Goal: Task Accomplishment & Management: Complete application form

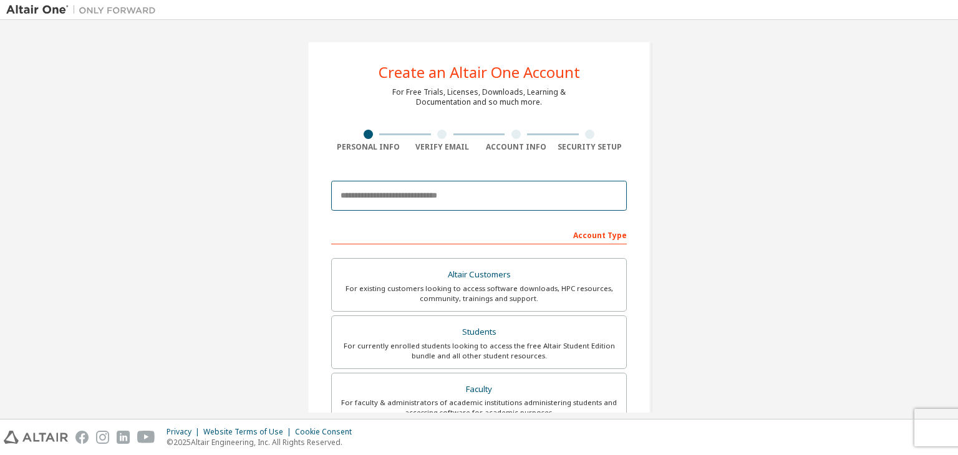
click at [465, 200] on input "email" at bounding box center [479, 196] width 296 height 30
type input "**********"
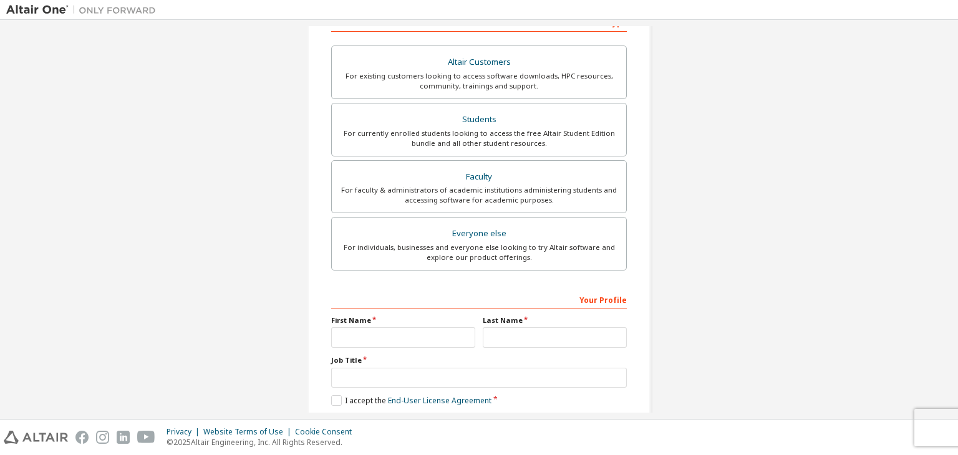
scroll to position [249, 0]
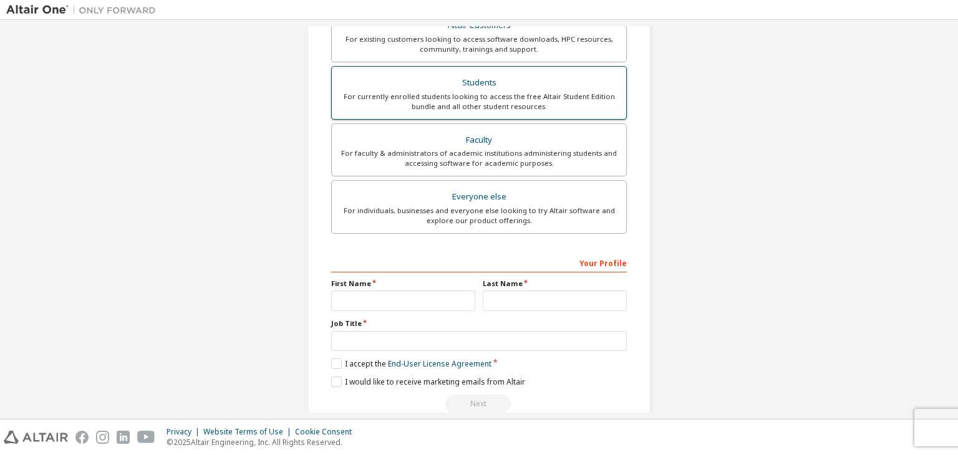
click at [513, 82] on div "Students" at bounding box center [478, 82] width 279 height 17
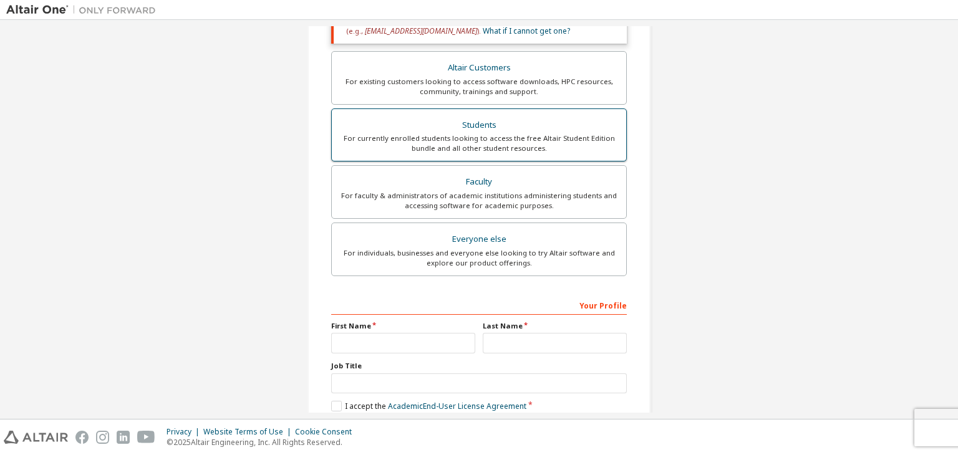
scroll to position [292, 0]
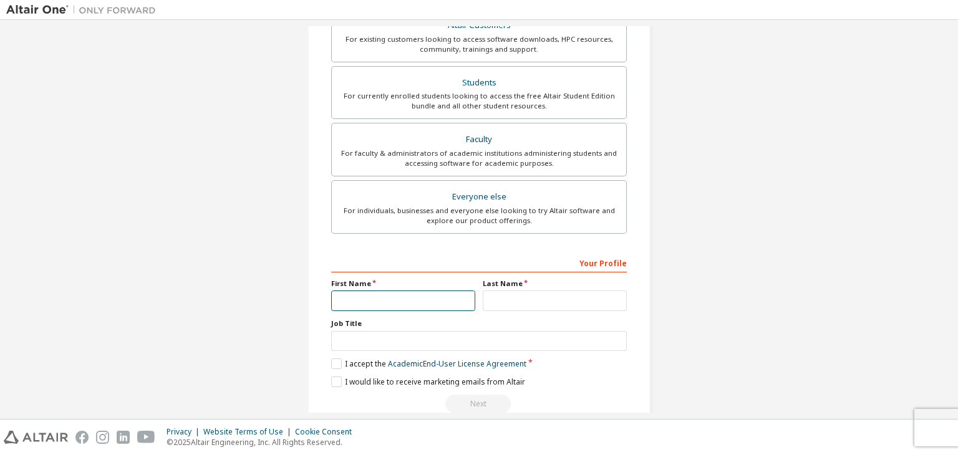
click at [418, 295] on input "text" at bounding box center [403, 301] width 144 height 21
click at [403, 297] on input "text" at bounding box center [403, 301] width 144 height 21
click at [334, 301] on input "text" at bounding box center [403, 301] width 144 height 21
click at [332, 298] on input "text" at bounding box center [403, 301] width 144 height 21
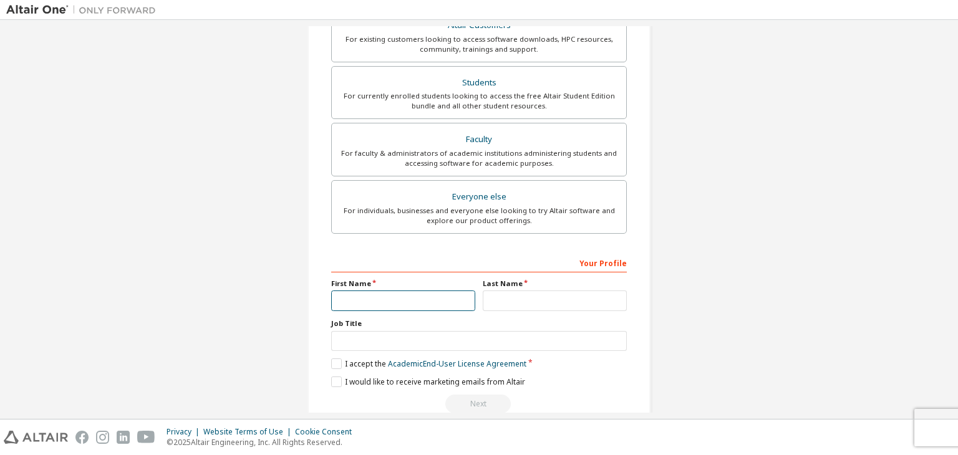
click at [338, 305] on input "text" at bounding box center [403, 301] width 144 height 21
drag, startPoint x: 350, startPoint y: 298, endPoint x: 274, endPoint y: 267, distance: 82.0
click at [274, 267] on div "**********" at bounding box center [478, 85] width 945 height 703
click at [514, 298] on input "text" at bounding box center [555, 301] width 144 height 21
type input "******"
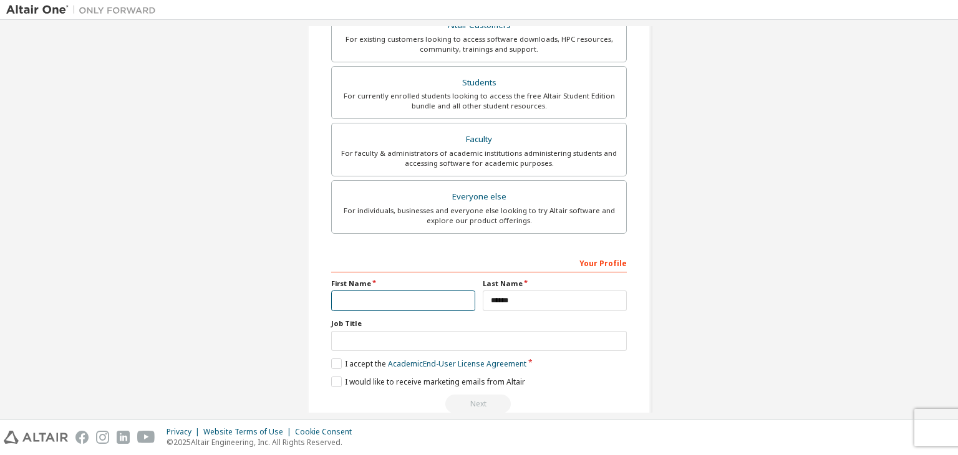
click at [454, 294] on input "text" at bounding box center [403, 301] width 144 height 21
click at [439, 294] on input "text" at bounding box center [403, 301] width 144 height 21
click at [422, 297] on input "text" at bounding box center [403, 301] width 144 height 21
click at [414, 296] on input "text" at bounding box center [403, 301] width 144 height 21
click at [413, 296] on input "text" at bounding box center [403, 301] width 144 height 21
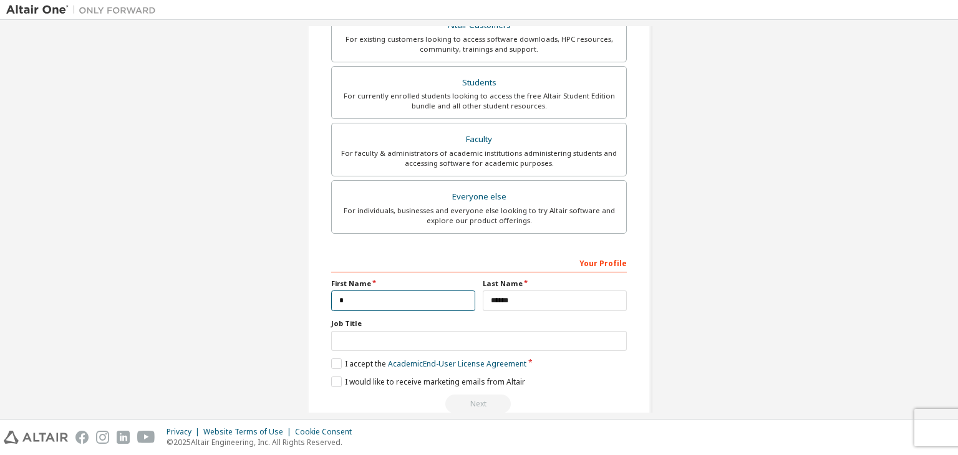
click at [413, 296] on input "*" at bounding box center [403, 301] width 144 height 21
type input "*******"
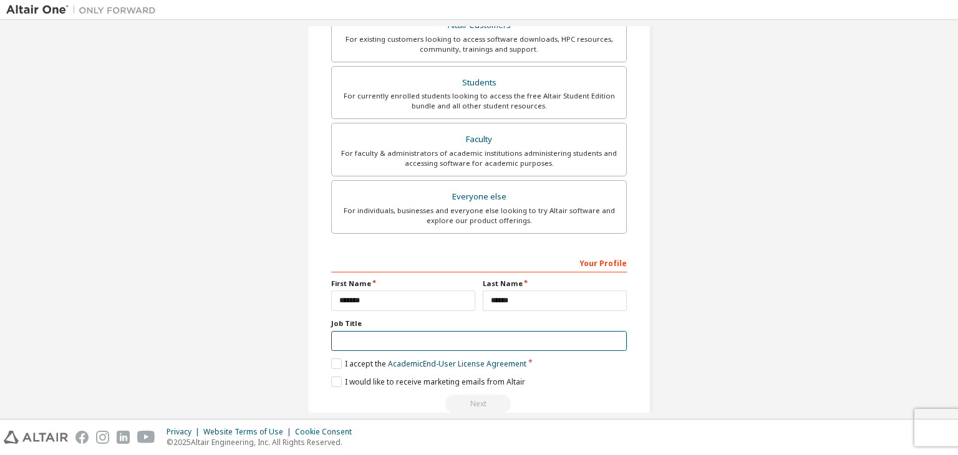
click at [426, 331] on input "text" at bounding box center [479, 341] width 296 height 21
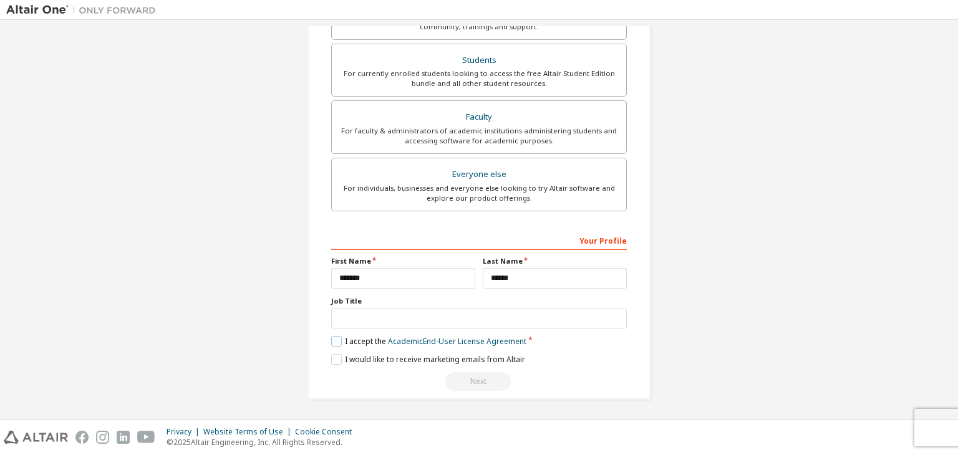
click at [336, 340] on label "I accept the Academic End-User License Agreement" at bounding box center [428, 341] width 195 height 11
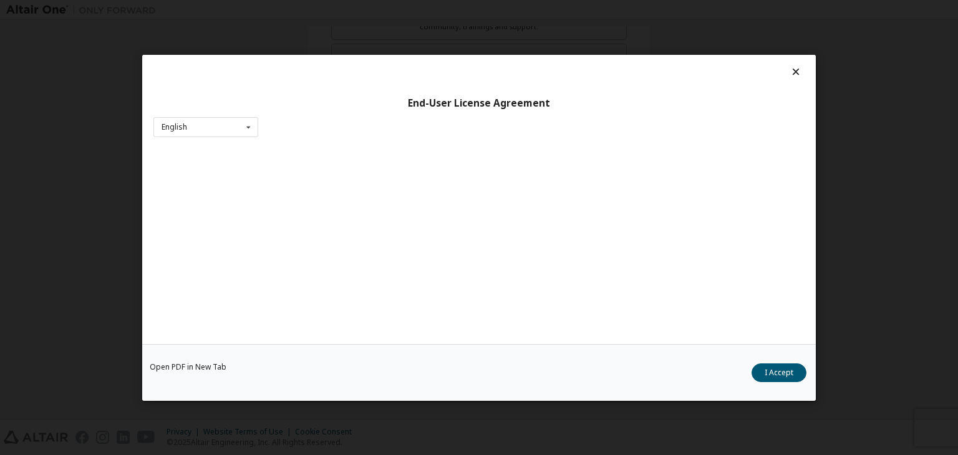
click at [55, 218] on div "End-User License Agreement English English Open PDF in [GEOGRAPHIC_DATA] I Acce…" at bounding box center [479, 227] width 958 height 455
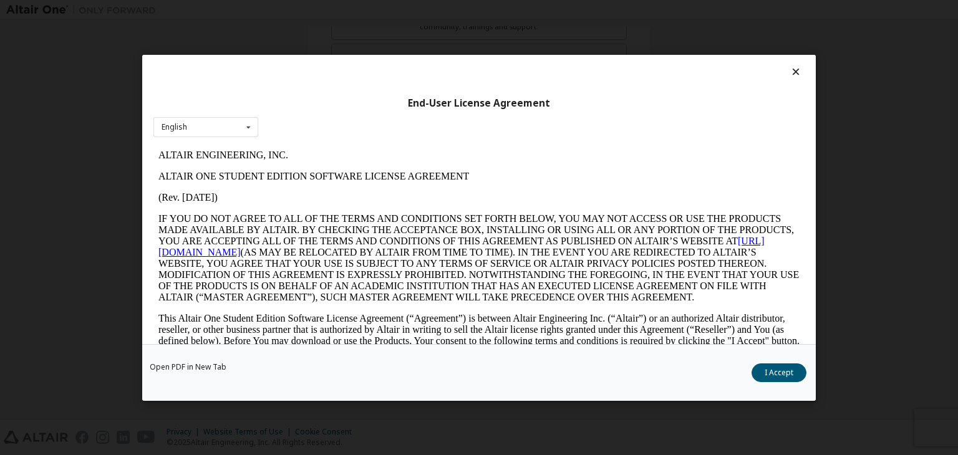
scroll to position [0, 0]
click at [792, 67] on icon at bounding box center [795, 71] width 13 height 11
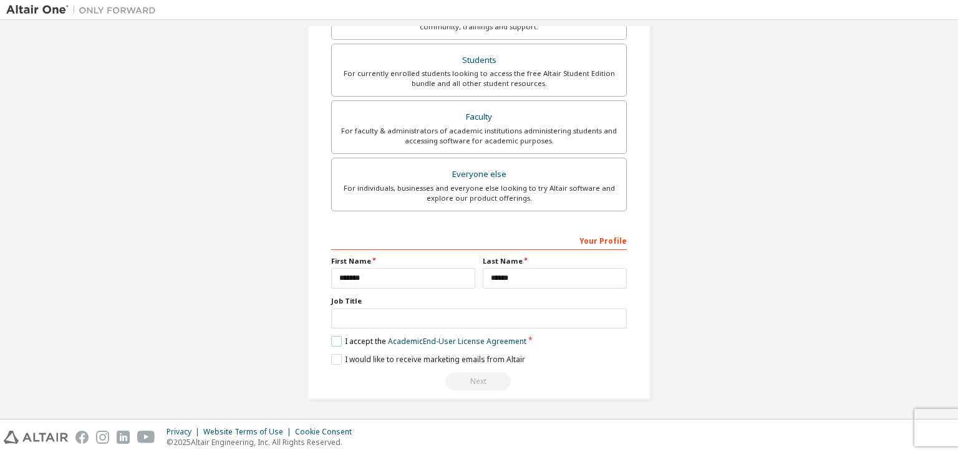
drag, startPoint x: 335, startPoint y: 337, endPoint x: 330, endPoint y: 342, distance: 6.6
click at [331, 342] on label "I accept the Academic End-User License Agreement" at bounding box center [428, 341] width 195 height 11
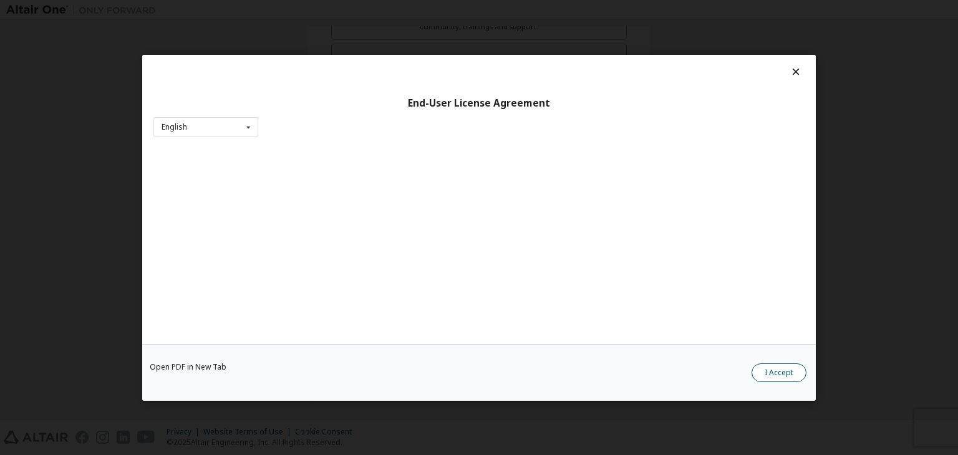
click at [778, 372] on button "I Accept" at bounding box center [778, 372] width 55 height 19
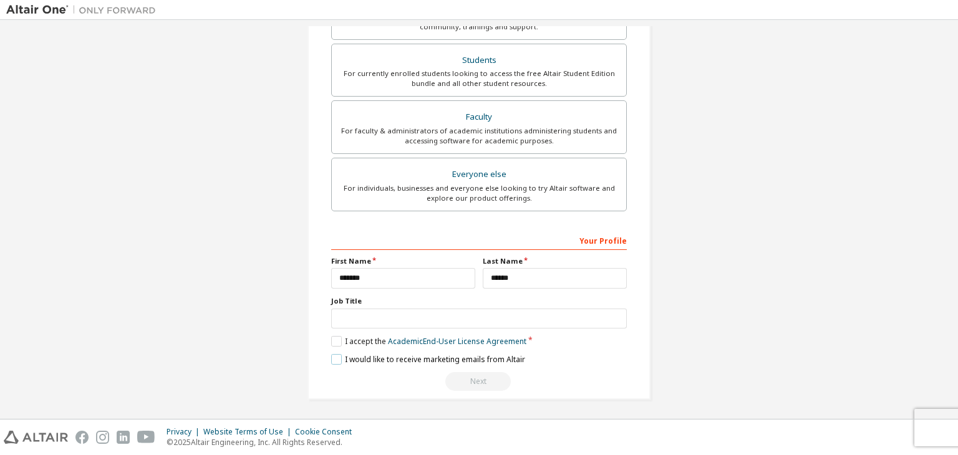
click at [333, 355] on label "I would like to receive marketing emails from Altair" at bounding box center [428, 359] width 194 height 11
click at [419, 321] on input "text" at bounding box center [479, 319] width 296 height 21
drag, startPoint x: 467, startPoint y: 378, endPoint x: 271, endPoint y: 312, distance: 207.2
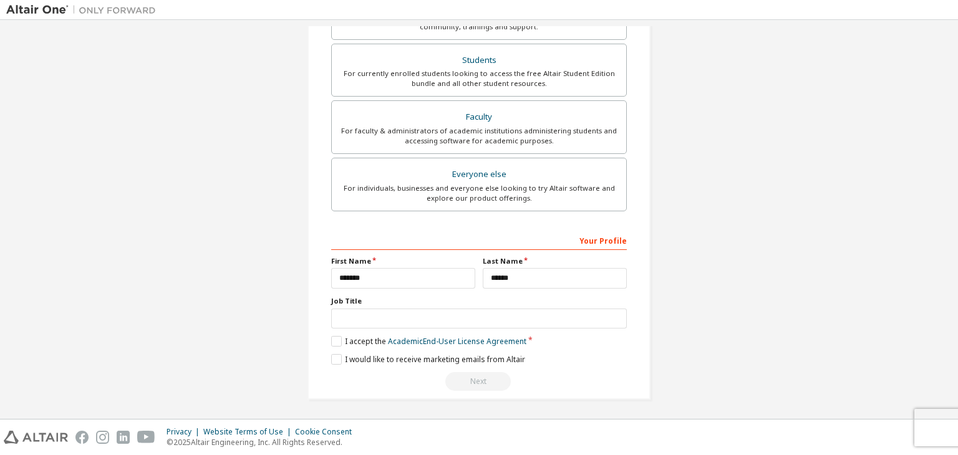
click at [271, 312] on div "**********" at bounding box center [478, 63] width 945 height 703
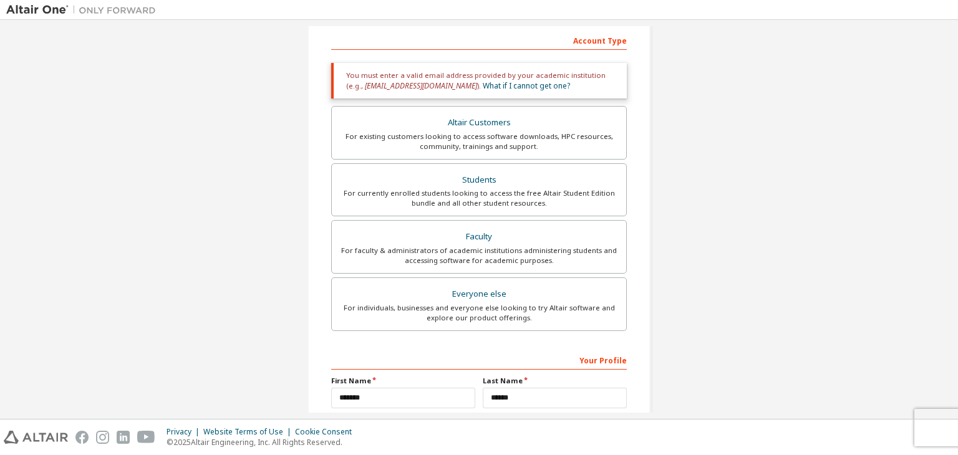
scroll to position [314, 0]
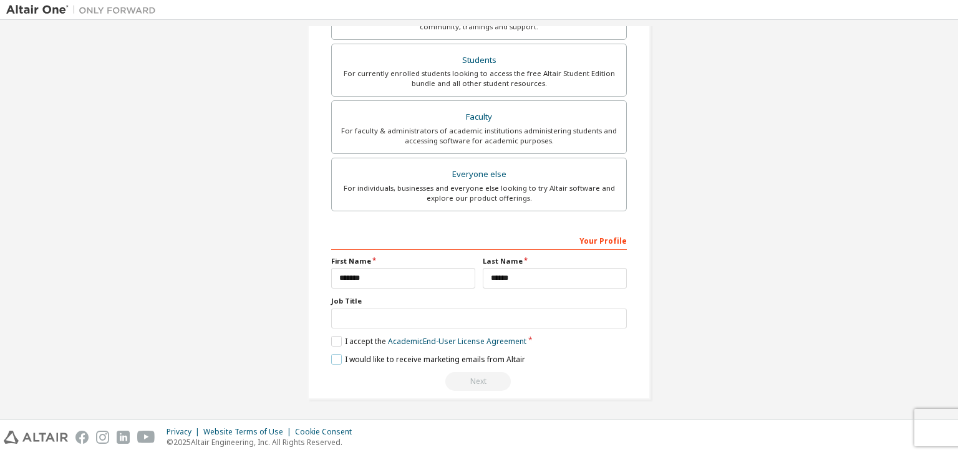
click at [332, 354] on label "I would like to receive marketing emails from Altair" at bounding box center [428, 359] width 194 height 11
click at [332, 360] on label "I would like to receive marketing emails from Altair" at bounding box center [428, 359] width 194 height 11
click at [352, 302] on label "Job Title" at bounding box center [479, 301] width 296 height 10
click at [351, 309] on input "text" at bounding box center [479, 319] width 296 height 21
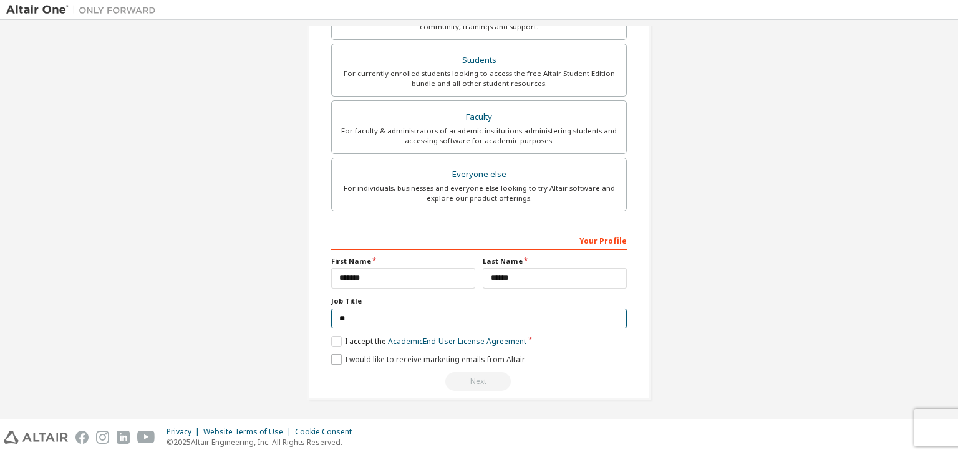
type input "*"
click at [337, 342] on label "I accept the Academic End-User License Agreement" at bounding box center [428, 341] width 195 height 11
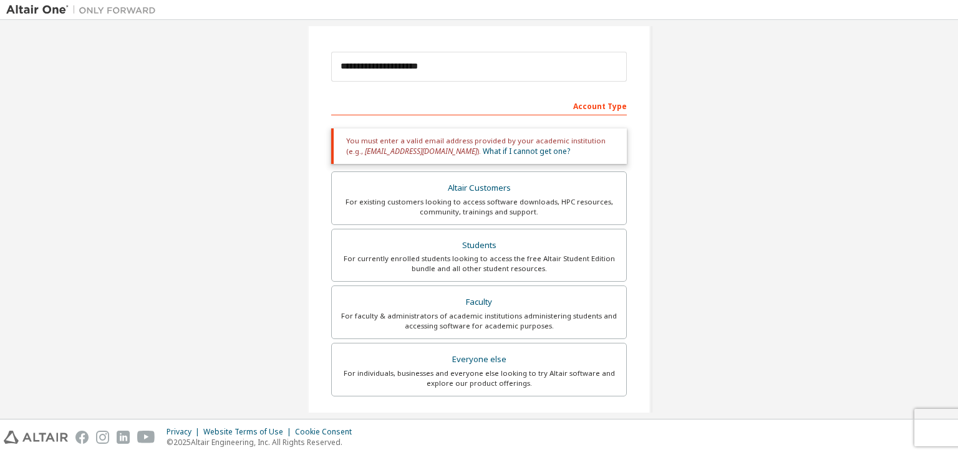
scroll to position [127, 0]
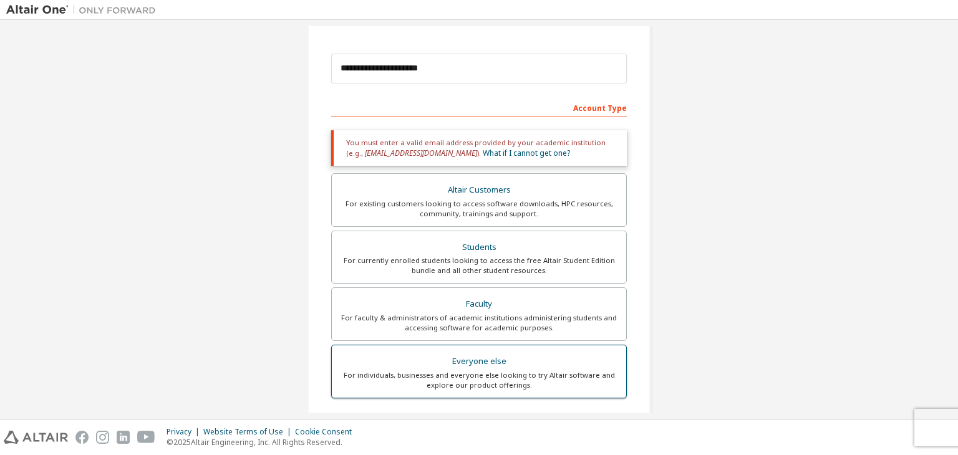
click at [541, 373] on div "For individuals, businesses and everyone else looking to try Altair software an…" at bounding box center [478, 380] width 279 height 20
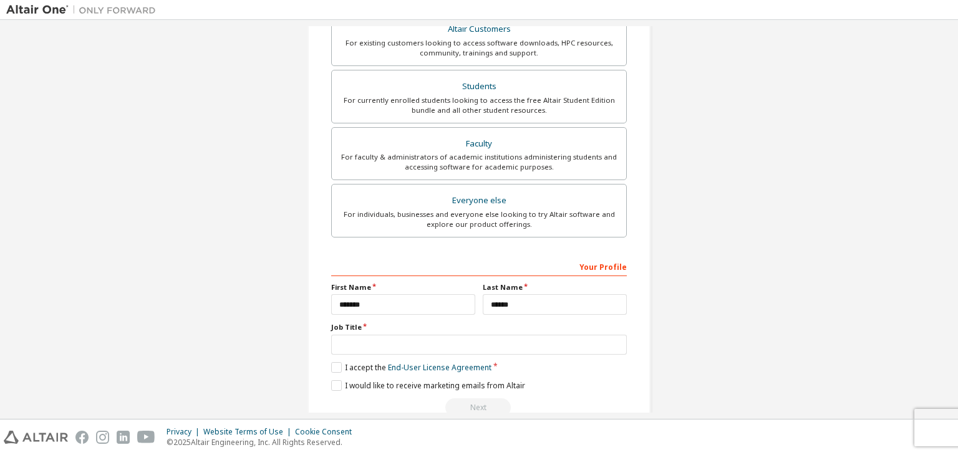
scroll to position [271, 0]
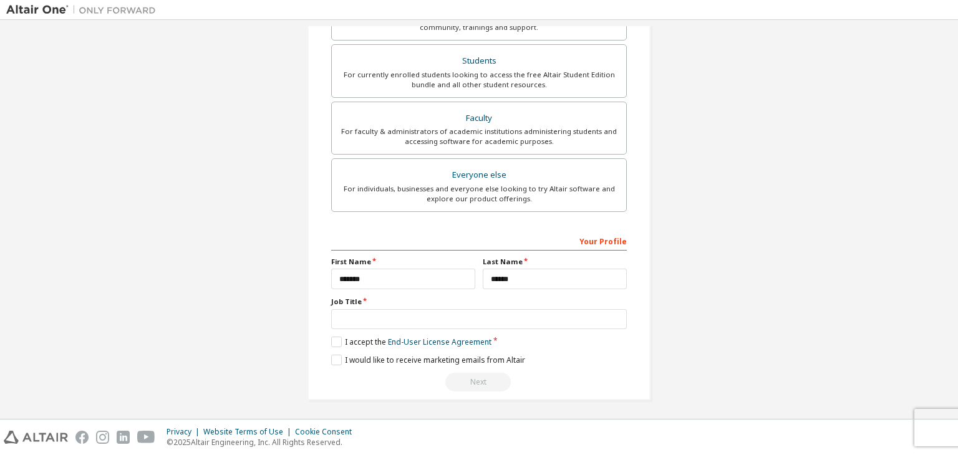
click at [360, 305] on div "Job Title" at bounding box center [479, 313] width 296 height 32
click at [373, 312] on input "text" at bounding box center [479, 319] width 296 height 21
type input "*******"
click at [332, 337] on label "I accept the End-User License Agreement" at bounding box center [411, 342] width 160 height 11
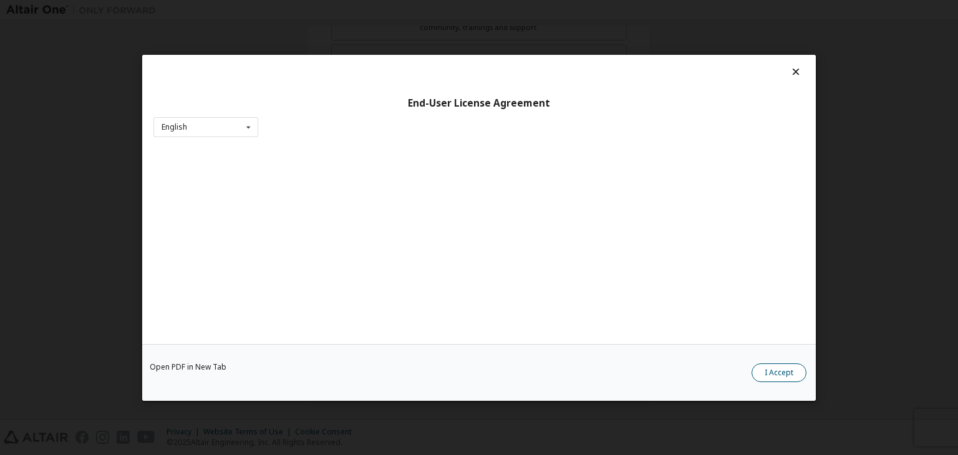
click at [778, 374] on button "I Accept" at bounding box center [778, 372] width 55 height 19
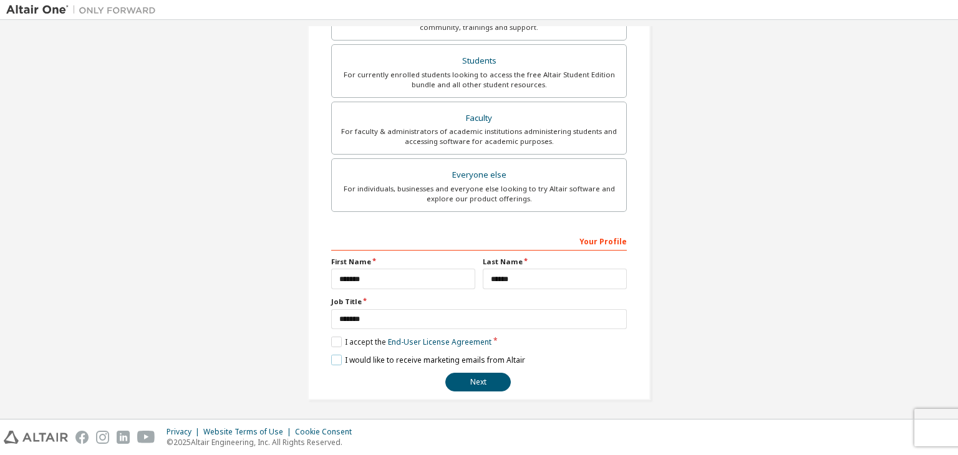
click at [334, 357] on label "I would like to receive marketing emails from Altair" at bounding box center [428, 360] width 194 height 11
click at [473, 383] on button "Next" at bounding box center [477, 382] width 65 height 19
click at [476, 378] on button "Next" at bounding box center [477, 382] width 65 height 19
click at [476, 378] on div "Next" at bounding box center [479, 382] width 296 height 19
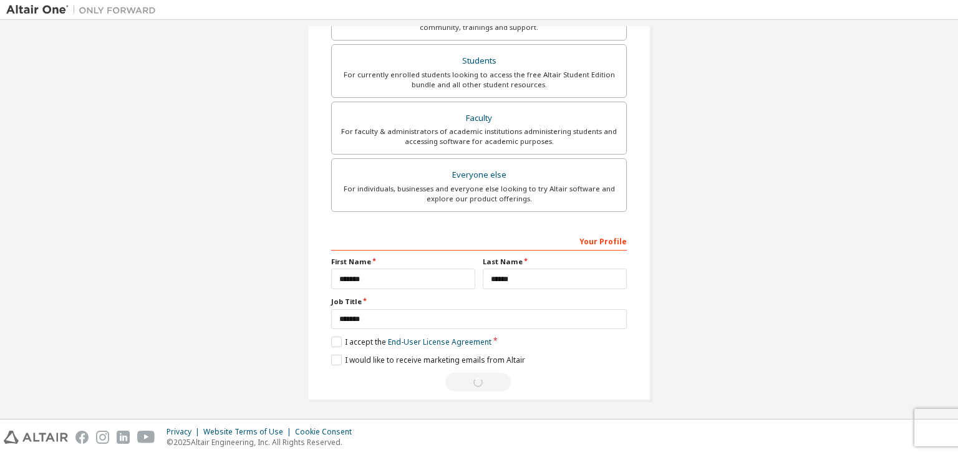
scroll to position [0, 0]
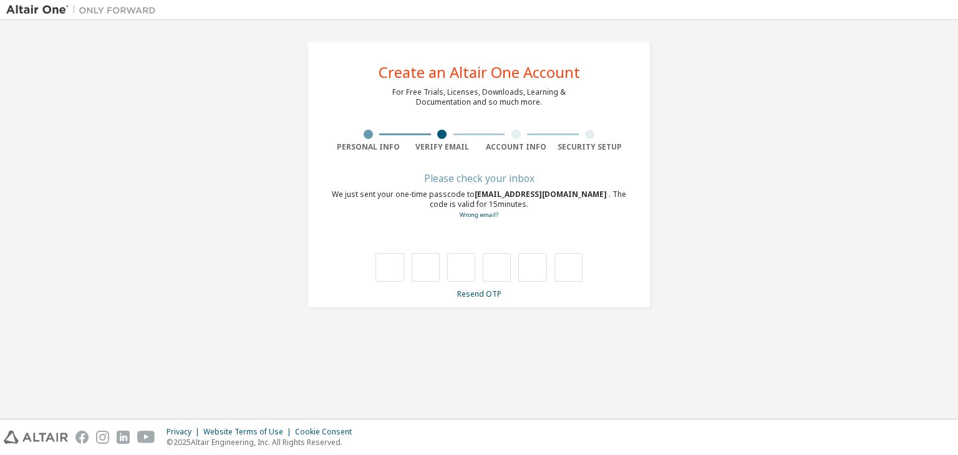
type input "*"
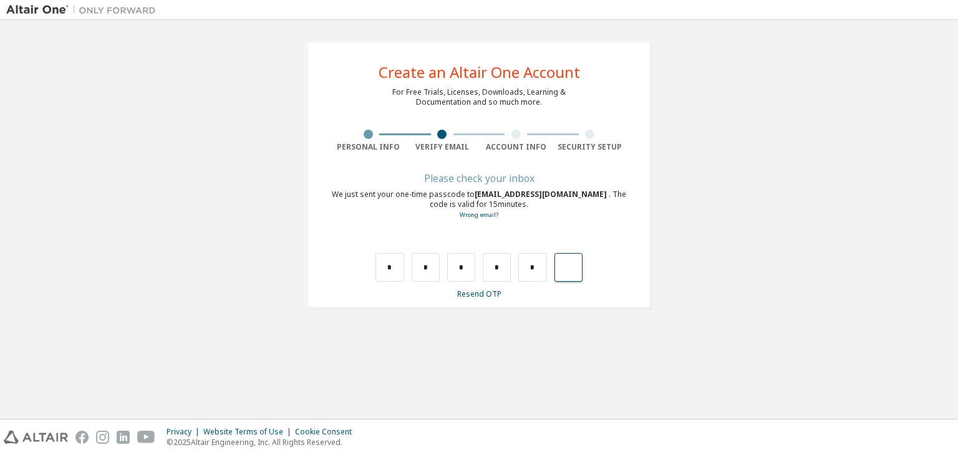
type input "*"
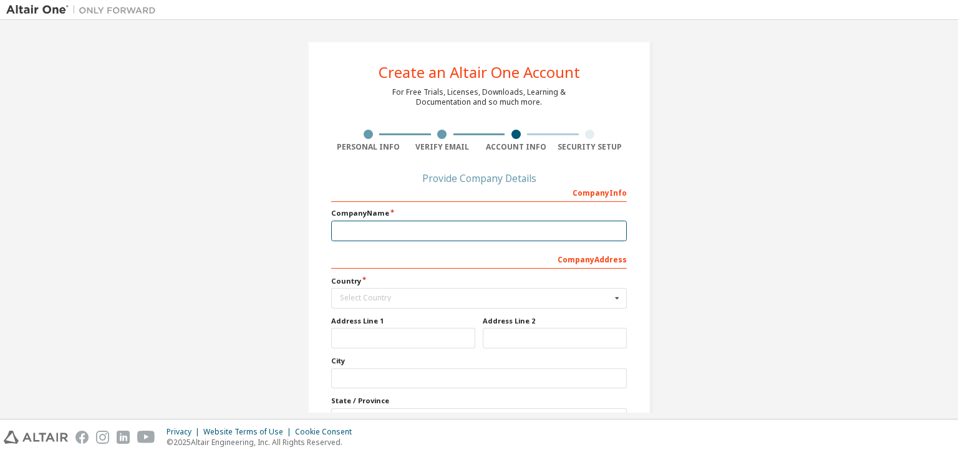
click at [495, 230] on input "text" at bounding box center [479, 231] width 296 height 21
click at [445, 285] on div "Country Select Country [GEOGRAPHIC_DATA] [GEOGRAPHIC_DATA] [GEOGRAPHIC_DATA] [G…" at bounding box center [479, 292] width 296 height 32
click at [444, 292] on input "text" at bounding box center [479, 298] width 294 height 19
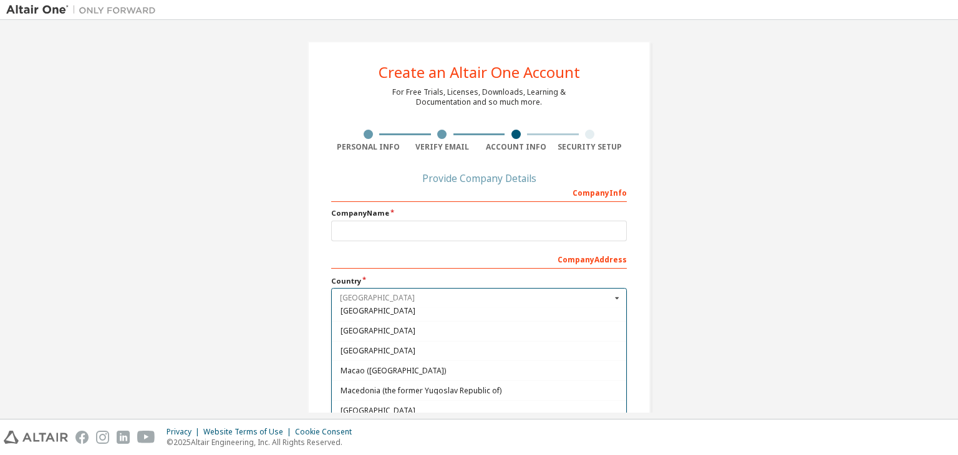
scroll to position [2431, 0]
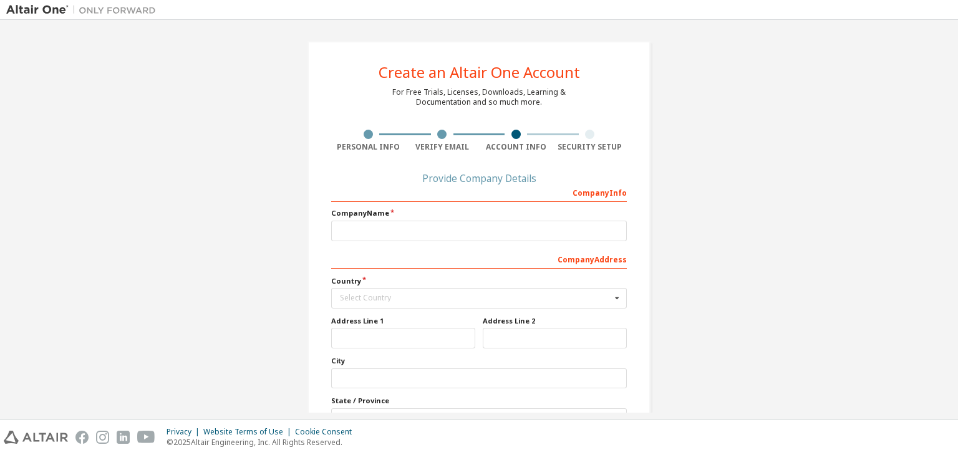
click at [289, 262] on div "Create an Altair One Account For Free Trials, Licenses, Downloads, Learning & D…" at bounding box center [478, 276] width 945 height 501
drag, startPoint x: 363, startPoint y: 297, endPoint x: 357, endPoint y: 293, distance: 7.6
click at [362, 297] on div "Select Country" at bounding box center [475, 297] width 271 height 7
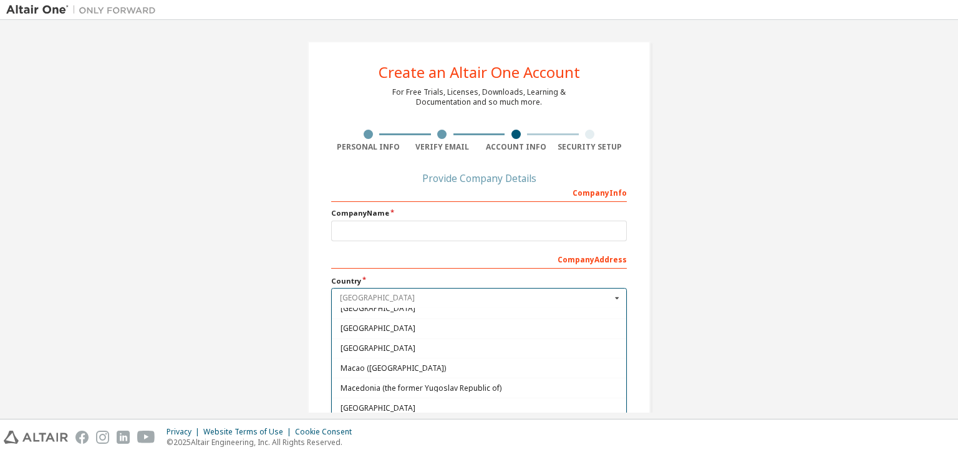
scroll to position [0, 0]
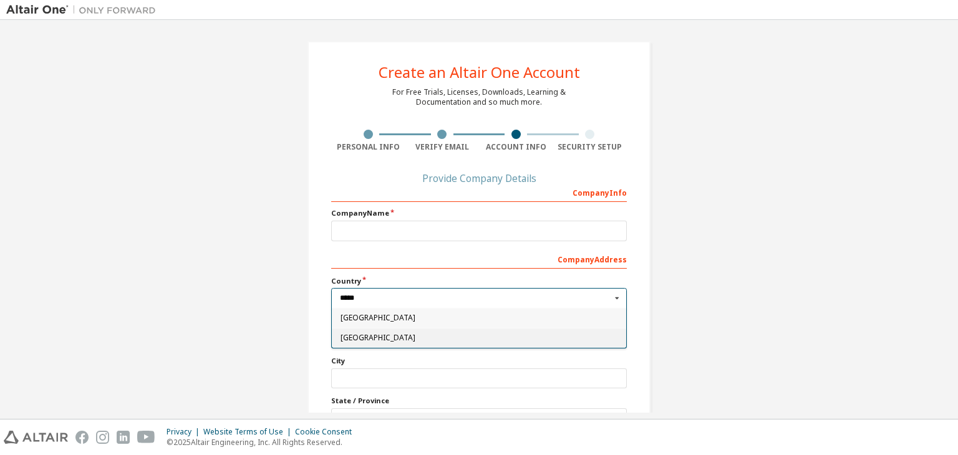
type input "*****"
click at [340, 335] on span "[GEOGRAPHIC_DATA]" at bounding box center [478, 337] width 277 height 7
type input "***"
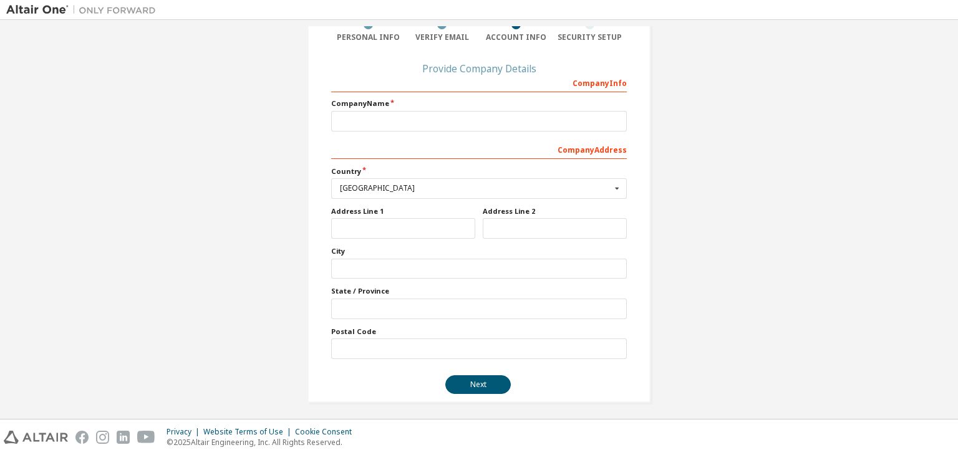
scroll to position [112, 0]
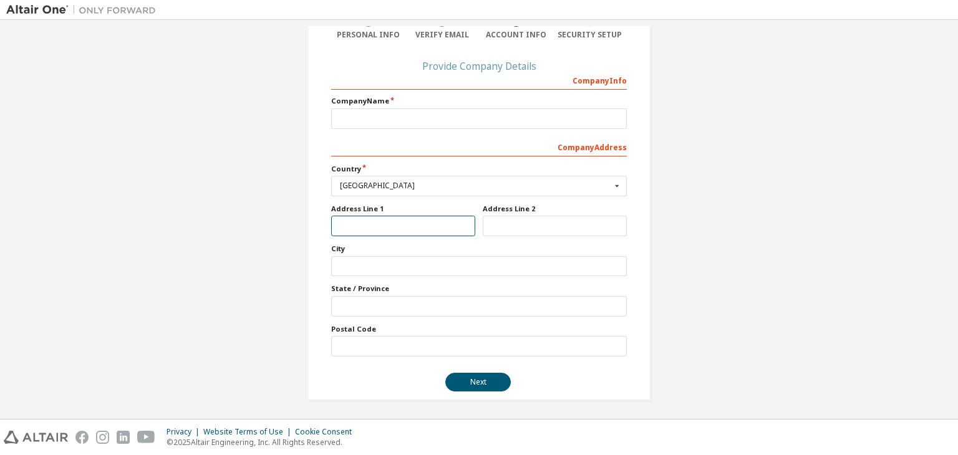
click at [411, 224] on input "text" at bounding box center [403, 226] width 144 height 21
type input "*"
drag, startPoint x: 332, startPoint y: 224, endPoint x: 468, endPoint y: 210, distance: 136.0
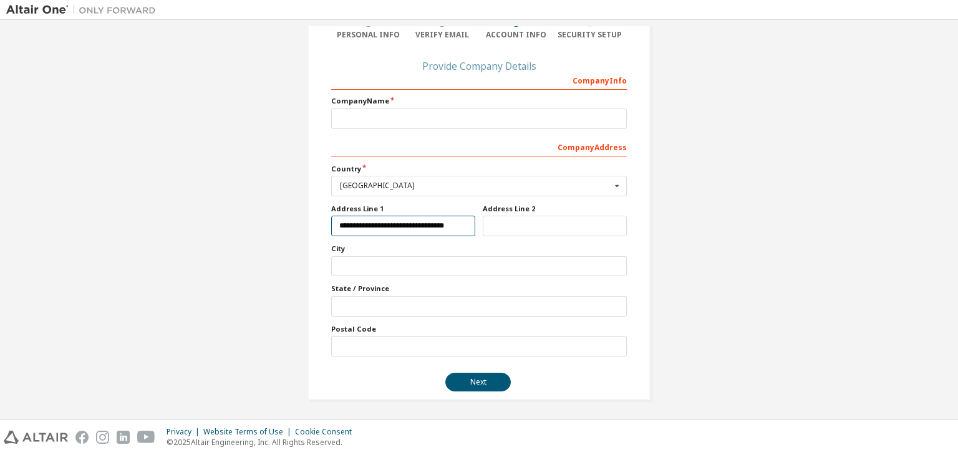
click at [468, 210] on div "**********" at bounding box center [402, 220] width 151 height 32
type input "**********"
click at [498, 216] on input "text" at bounding box center [555, 226] width 144 height 21
paste input "**********"
type input "**********"
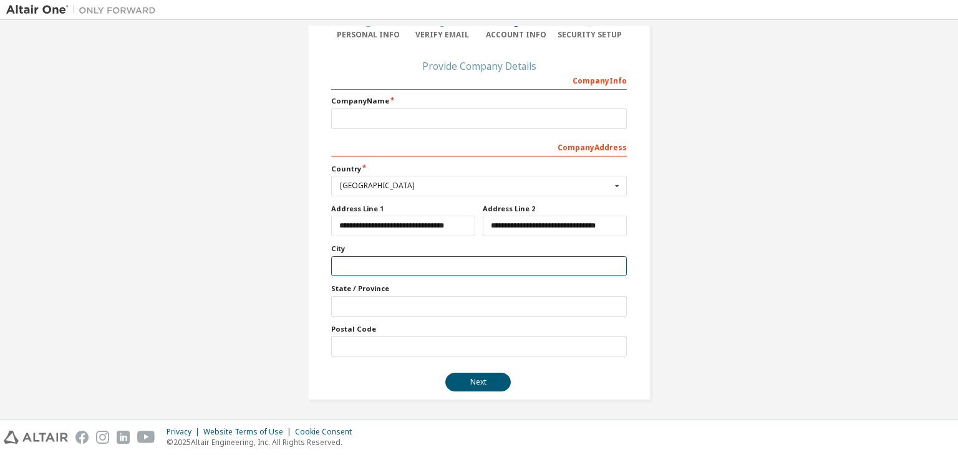
click at [400, 260] on input "text" at bounding box center [479, 266] width 296 height 21
type input "******"
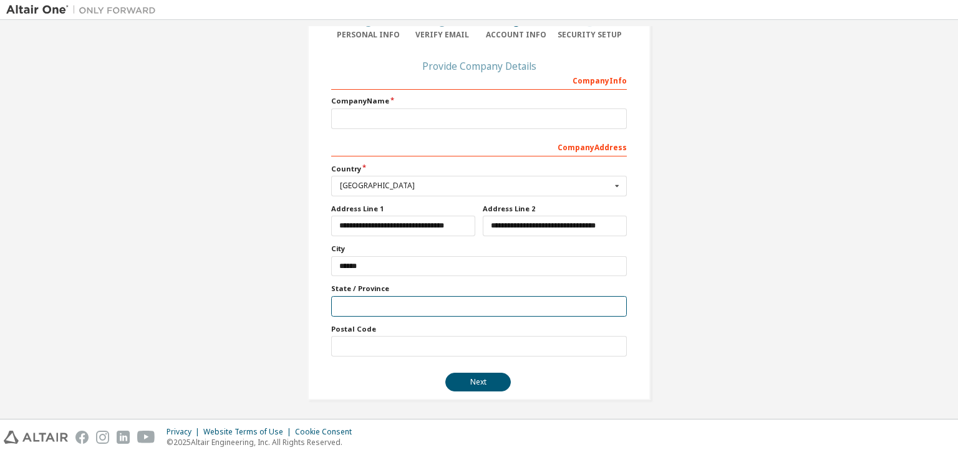
click at [419, 300] on input "text" at bounding box center [479, 306] width 296 height 21
type input "**********"
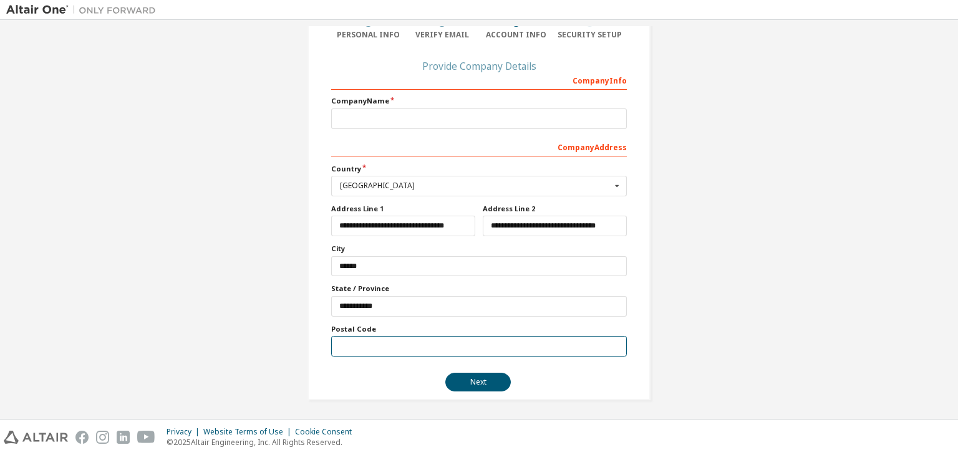
click at [381, 350] on input "text" at bounding box center [479, 346] width 296 height 21
click at [350, 347] on input "text" at bounding box center [479, 346] width 296 height 21
type input "**********"
click at [470, 380] on button "Next" at bounding box center [477, 382] width 65 height 19
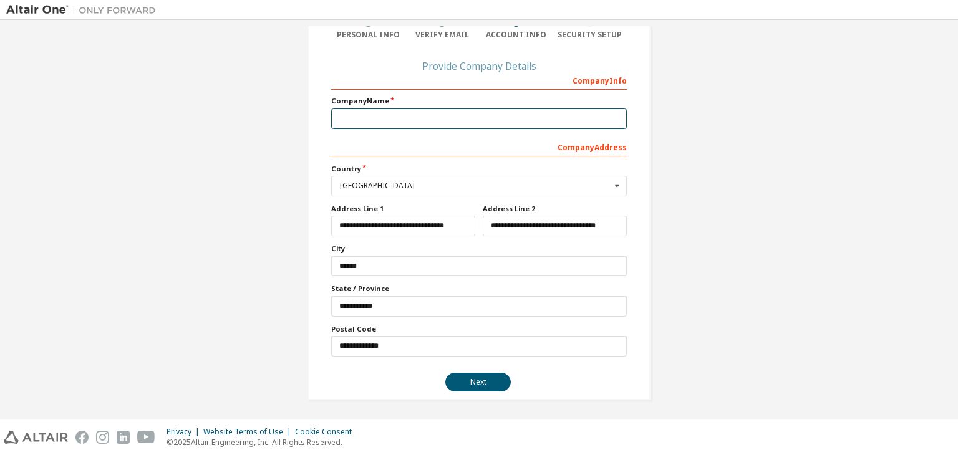
click at [350, 115] on input "text" at bounding box center [479, 118] width 296 height 21
click at [388, 113] on input "text" at bounding box center [479, 118] width 296 height 21
click at [383, 119] on input "text" at bounding box center [479, 118] width 296 height 21
click at [347, 123] on input "text" at bounding box center [479, 118] width 296 height 21
click at [353, 115] on input "text" at bounding box center [479, 118] width 296 height 21
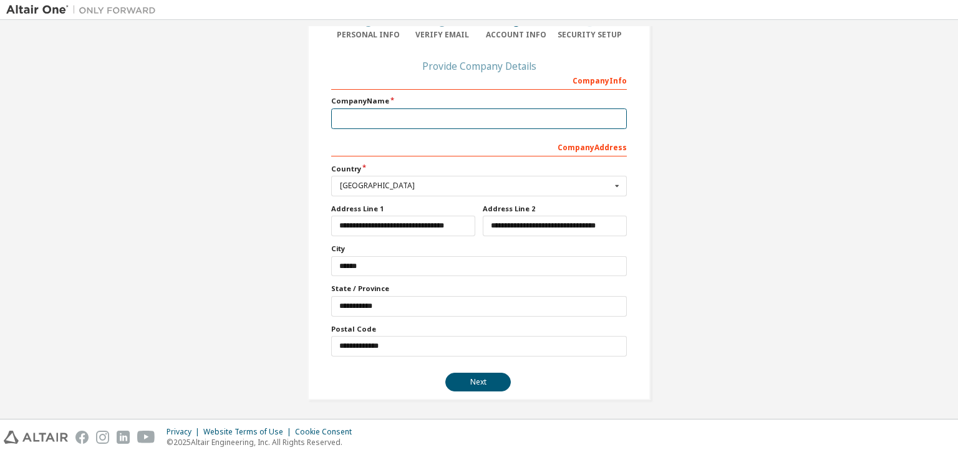
click at [353, 115] on input "text" at bounding box center [479, 118] width 296 height 21
click at [405, 117] on input "text" at bounding box center [479, 118] width 296 height 21
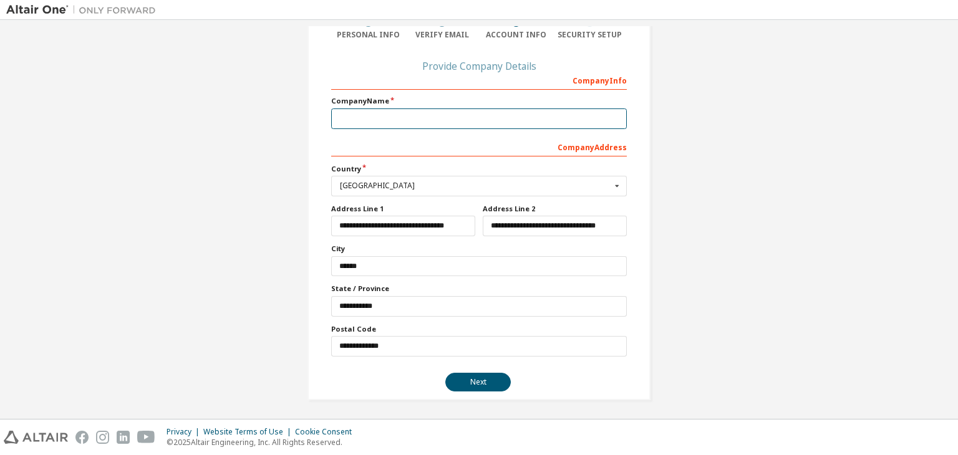
click at [383, 110] on input "text" at bounding box center [479, 118] width 296 height 21
click at [390, 137] on div "Company Address" at bounding box center [479, 147] width 296 height 20
click at [394, 145] on div "Company Address" at bounding box center [479, 147] width 296 height 20
click at [387, 122] on input "text" at bounding box center [479, 118] width 296 height 21
type input "**"
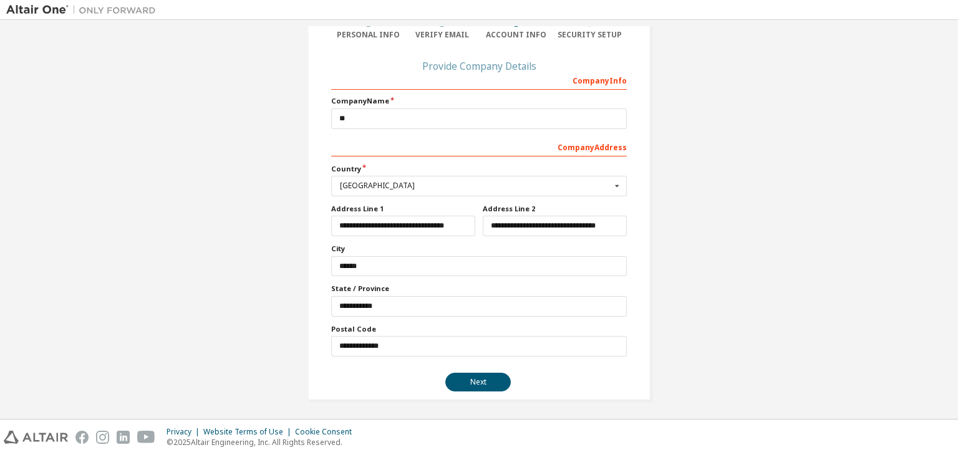
click at [378, 143] on div "Company Address" at bounding box center [479, 147] width 296 height 20
click at [378, 151] on div "Company Address" at bounding box center [479, 147] width 296 height 20
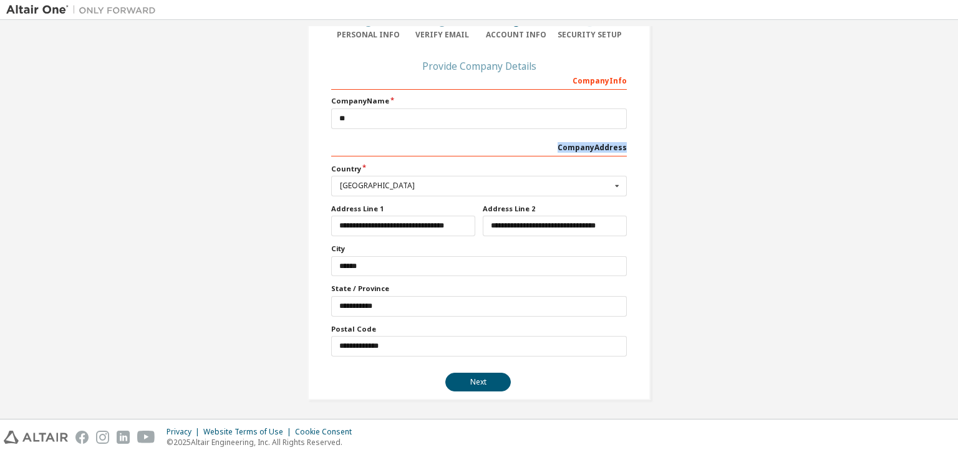
drag, startPoint x: 378, startPoint y: 151, endPoint x: 392, endPoint y: 147, distance: 14.2
click at [379, 151] on div "Company Address" at bounding box center [479, 147] width 296 height 20
click at [252, 228] on div "Create an Altair One Account For Free Trials, Licenses, Downloads, Learning & D…" at bounding box center [478, 164] width 945 height 501
click at [331, 148] on div "Company Address" at bounding box center [479, 147] width 296 height 20
click at [466, 376] on button "Next" at bounding box center [477, 382] width 65 height 19
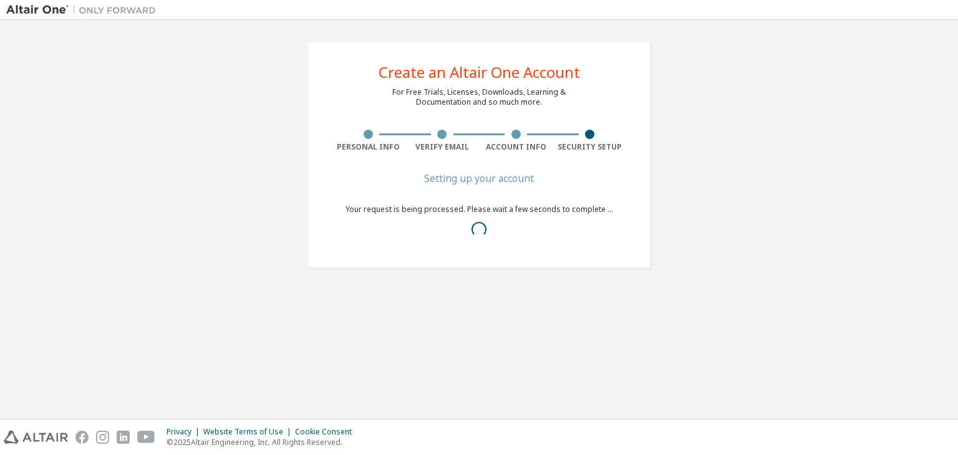
scroll to position [0, 0]
